Goal: Information Seeking & Learning: Learn about a topic

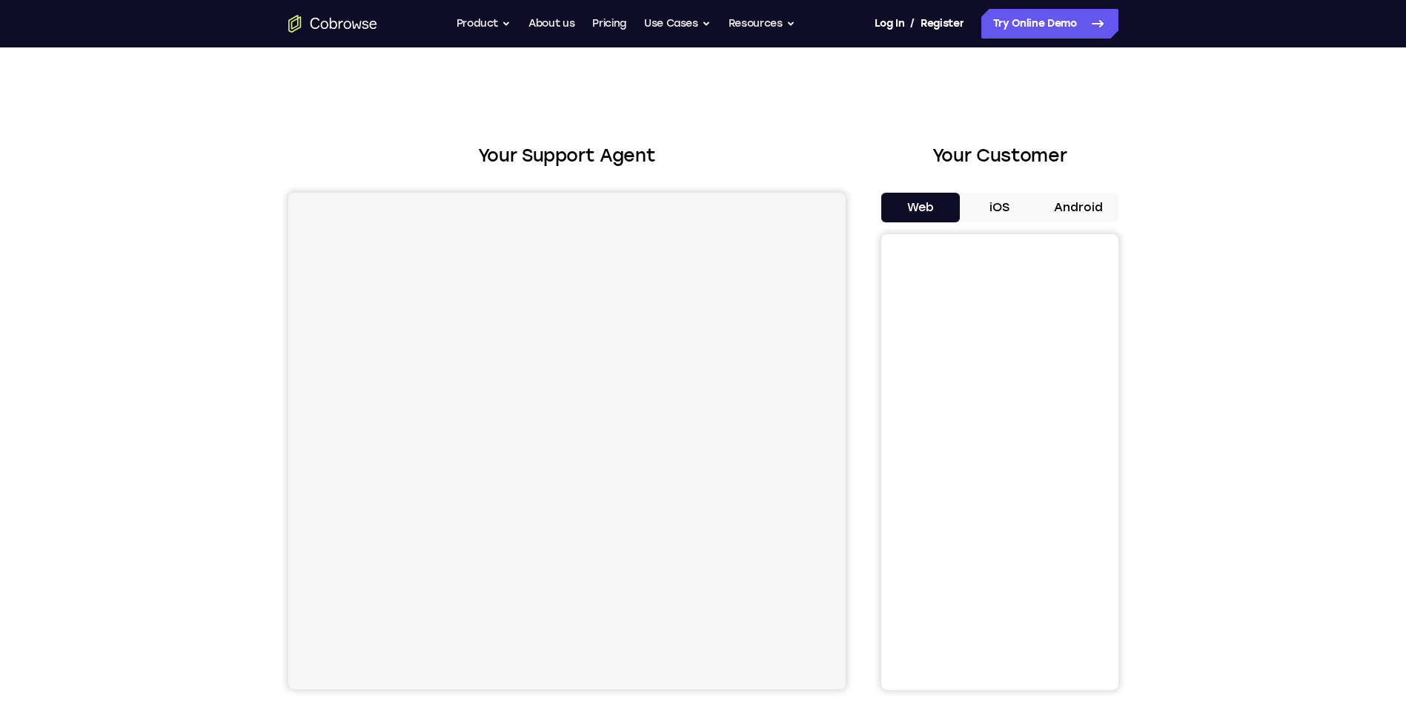
click at [1082, 223] on div "Web iOS Android" at bounding box center [1000, 441] width 237 height 497
click at [1079, 213] on button "Android" at bounding box center [1078, 208] width 79 height 30
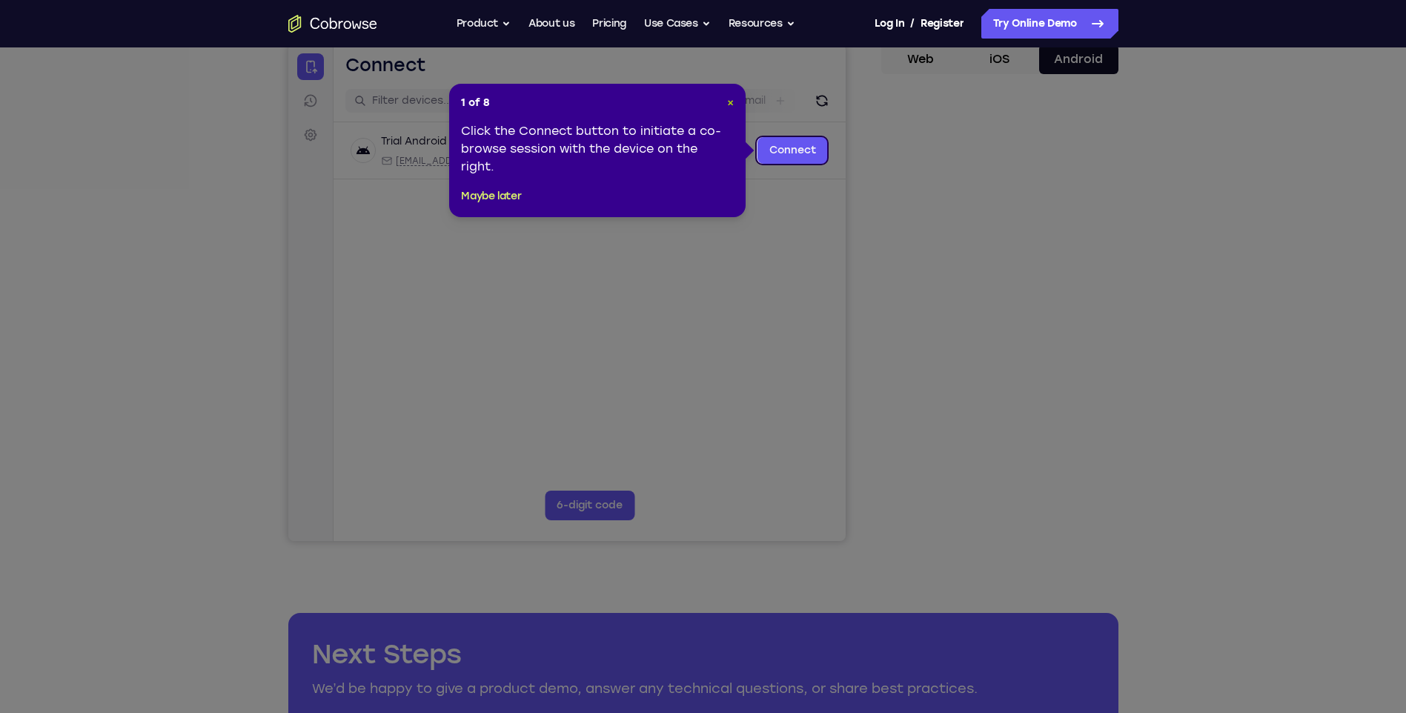
click at [728, 97] on span "×" at bounding box center [730, 102] width 7 height 13
